Goal: Go to known website: Access a specific website the user already knows

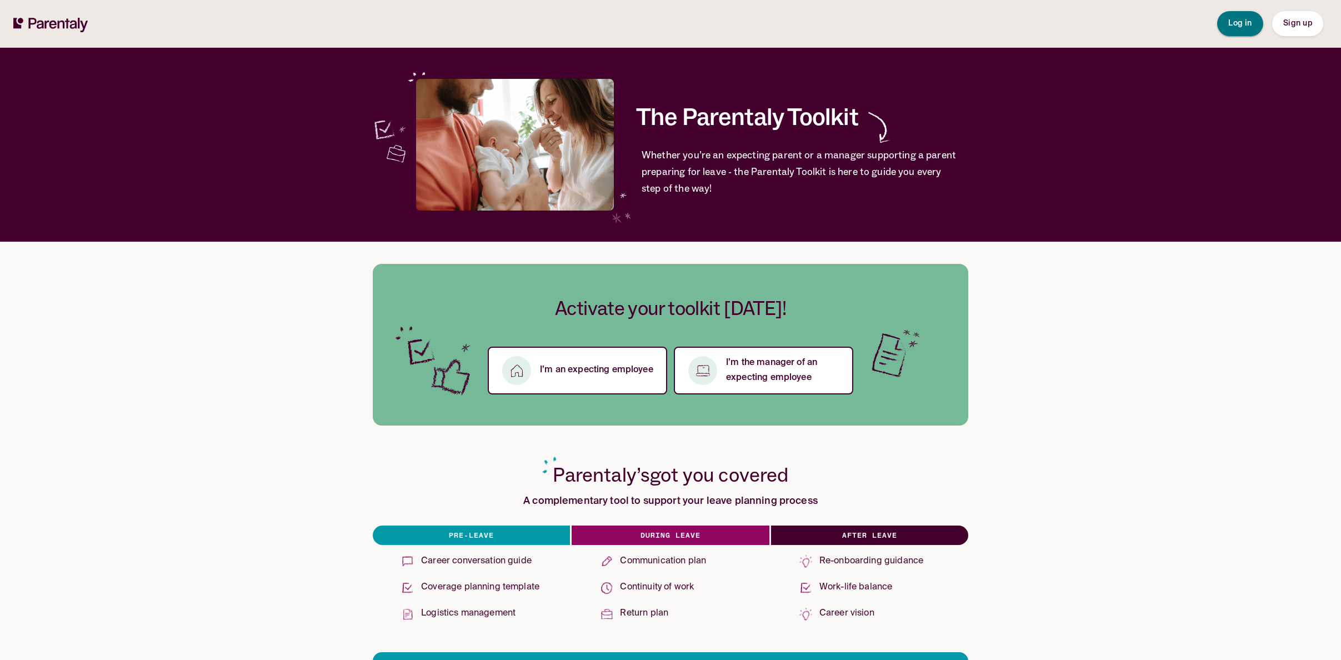
click at [1262, 28] on button "Log in" at bounding box center [1240, 23] width 46 height 25
